Goal: Transaction & Acquisition: Purchase product/service

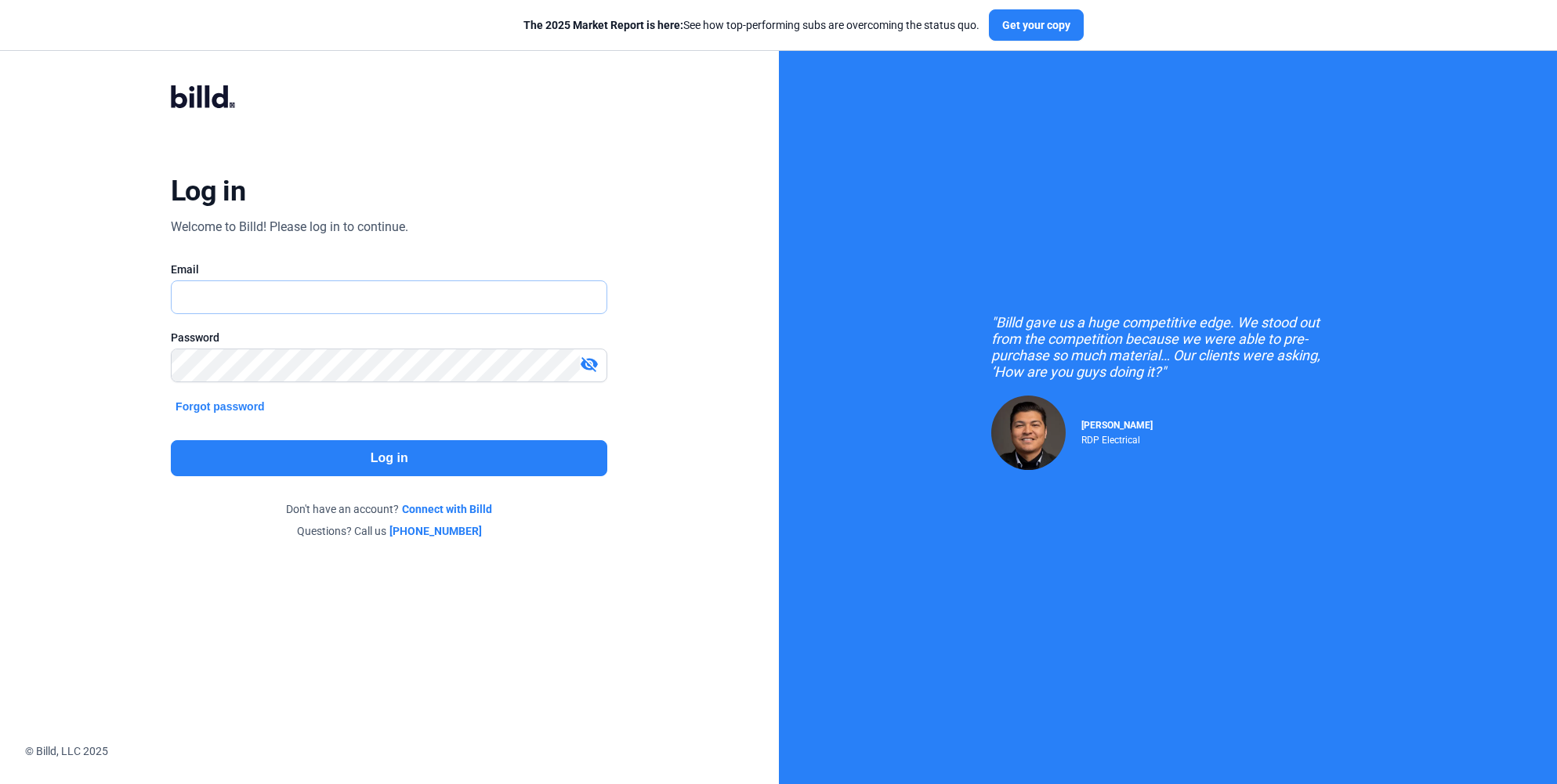
type input "tiare@neucor.us"
click at [404, 460] on button "Log in" at bounding box center [389, 458] width 436 height 36
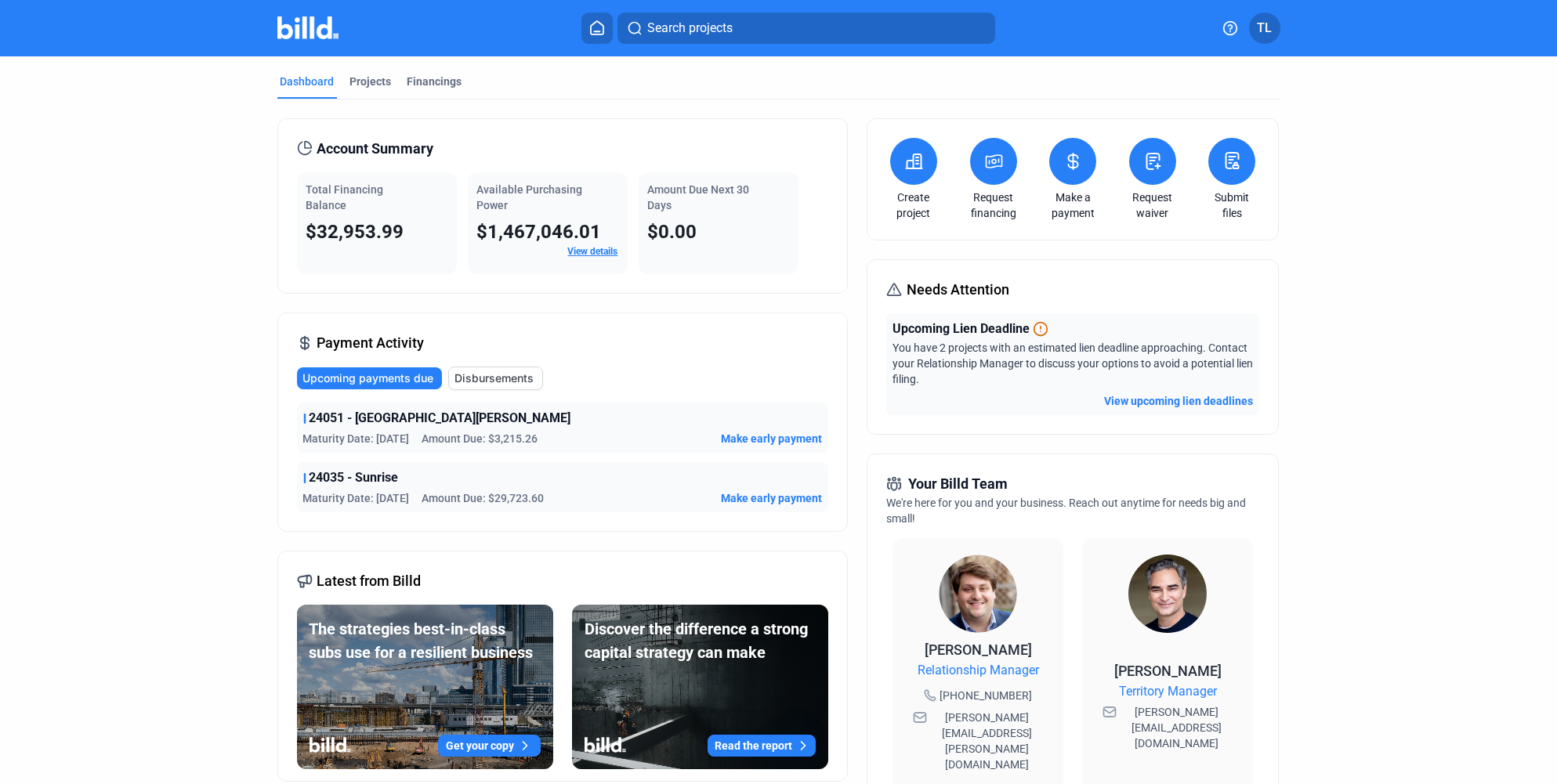
click at [774, 431] on span "Make early payment" at bounding box center [771, 439] width 101 height 16
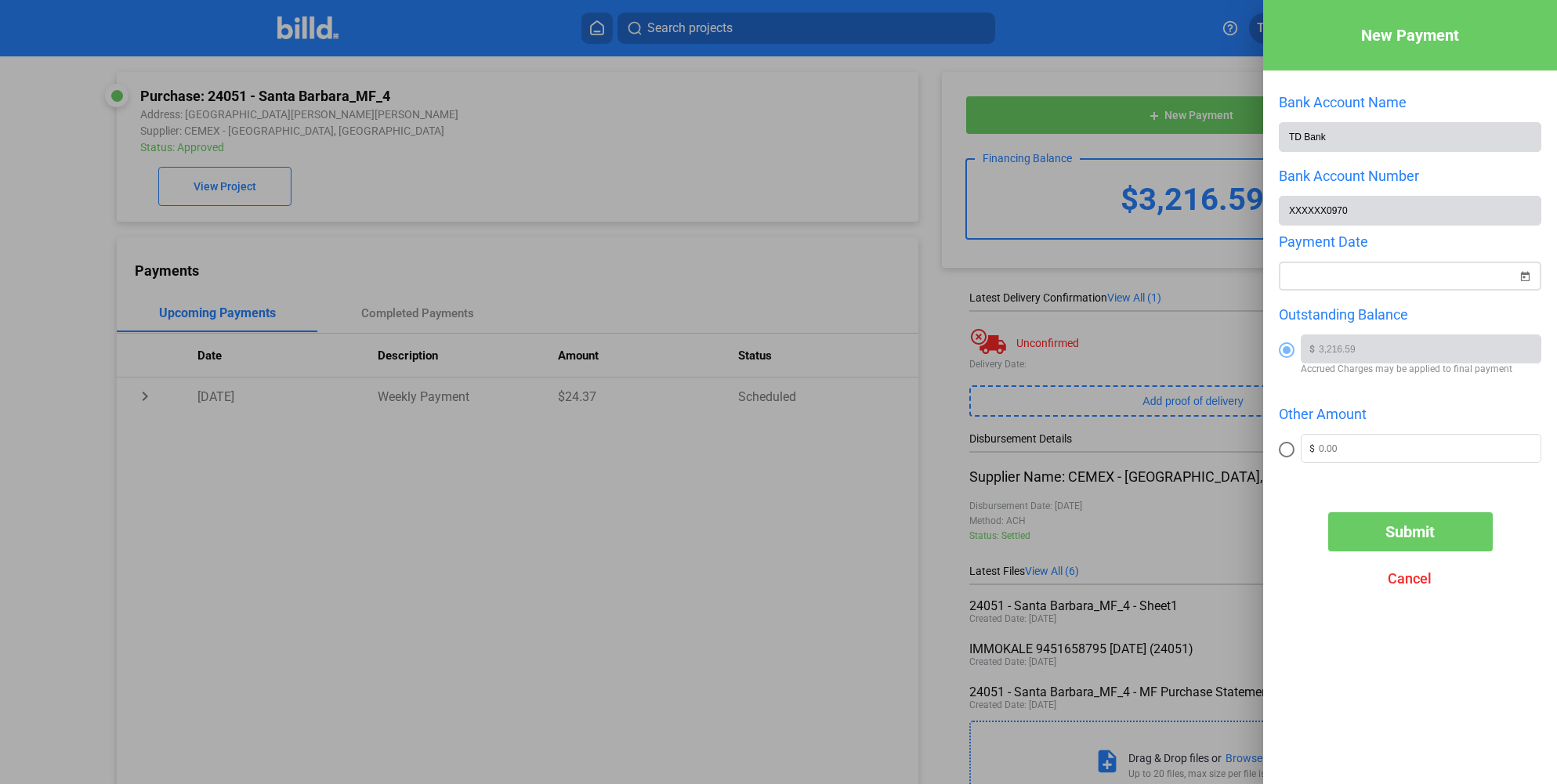
click at [1395, 279] on div "New Payment Bank Account Name TD Bank Bank Account Number XXXXXX0970 Payment Da…" at bounding box center [778, 392] width 1557 height 784
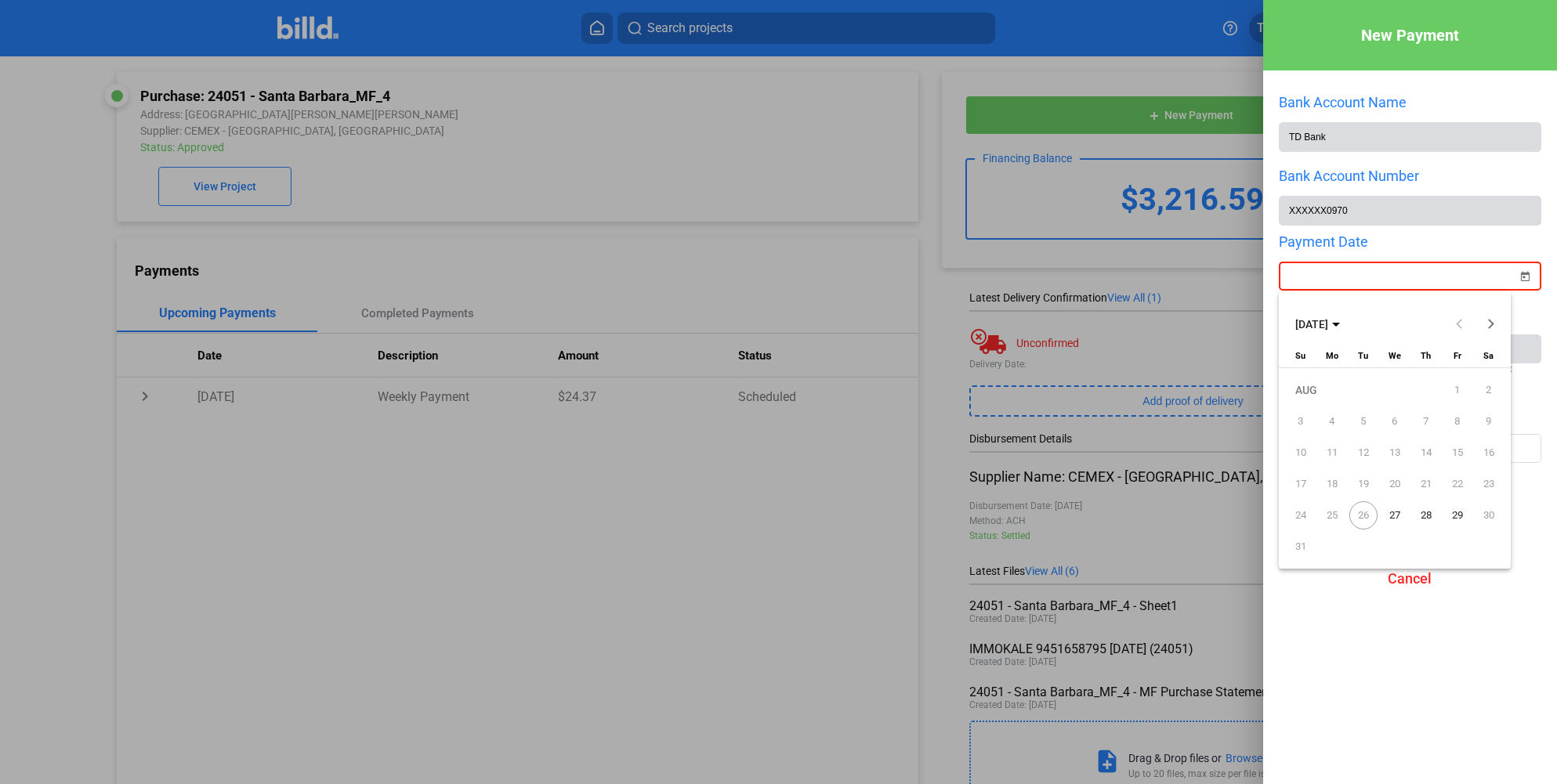
click at [1460, 514] on span "29" at bounding box center [1458, 515] width 28 height 28
type input "08/29/2025"
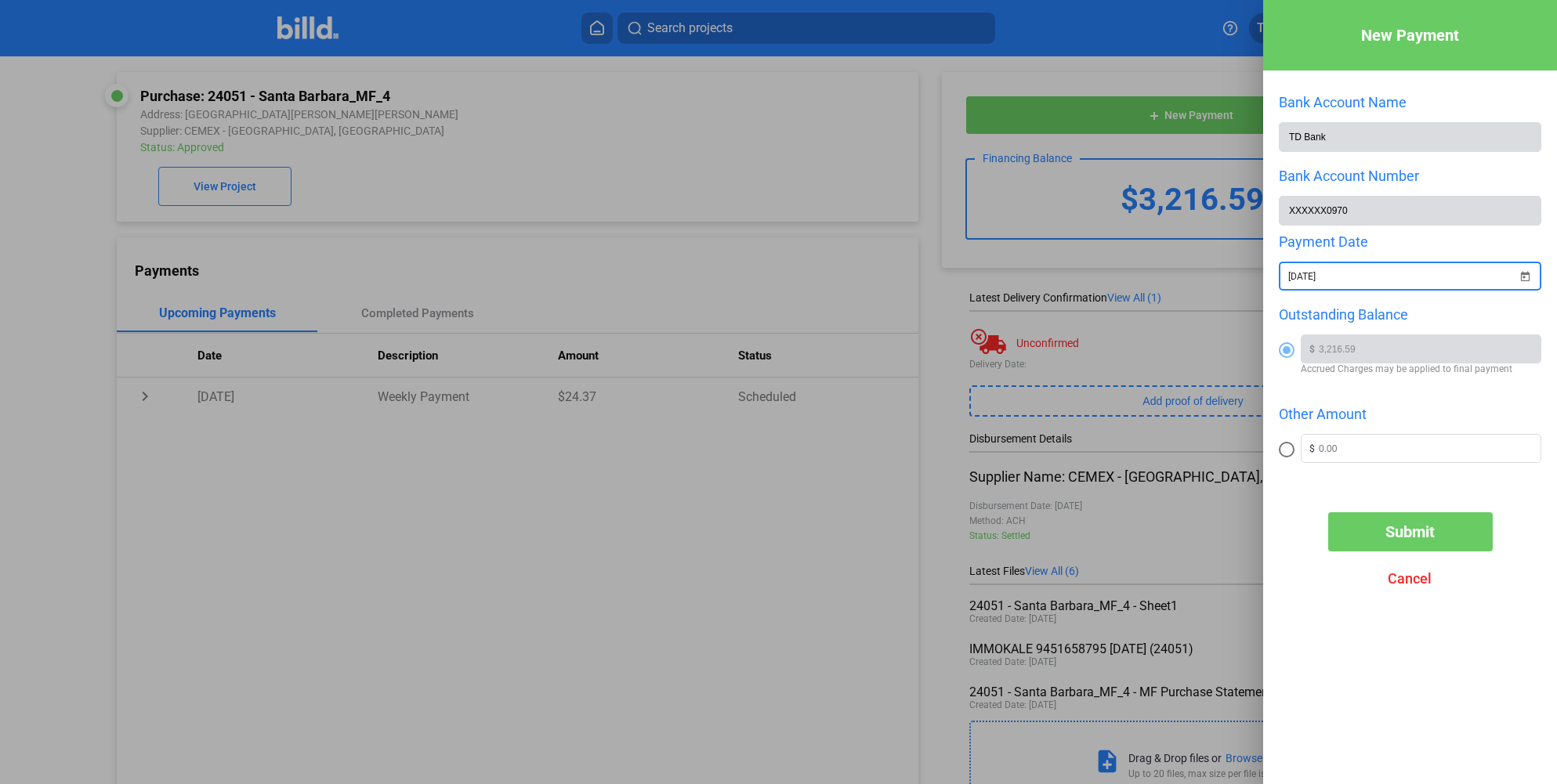
click at [1397, 535] on span "Submit" at bounding box center [1410, 531] width 49 height 18
